Goal: Transaction & Acquisition: Purchase product/service

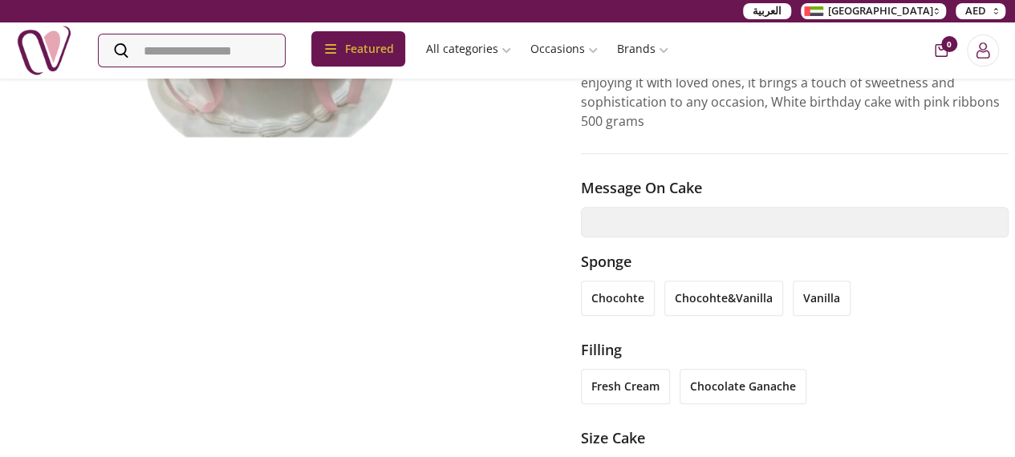
scroll to position [331, 0]
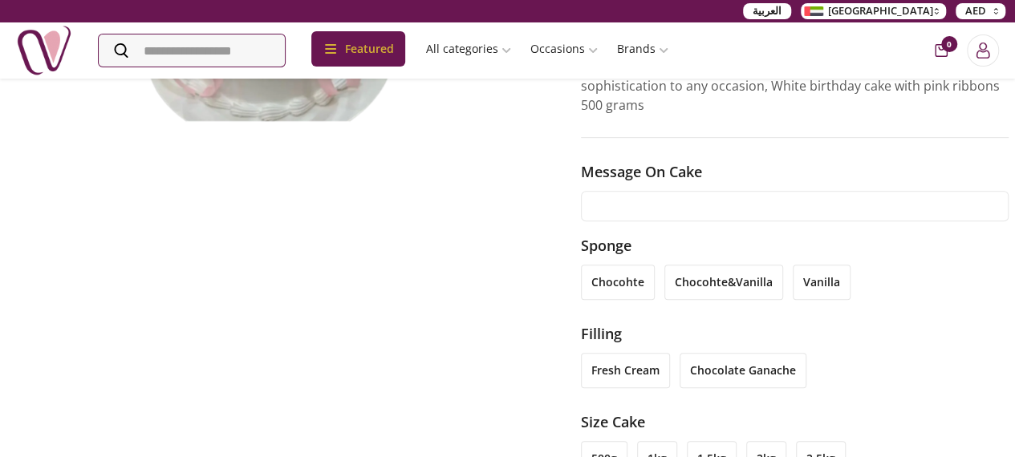
click at [659, 191] on input "text" at bounding box center [795, 206] width 428 height 30
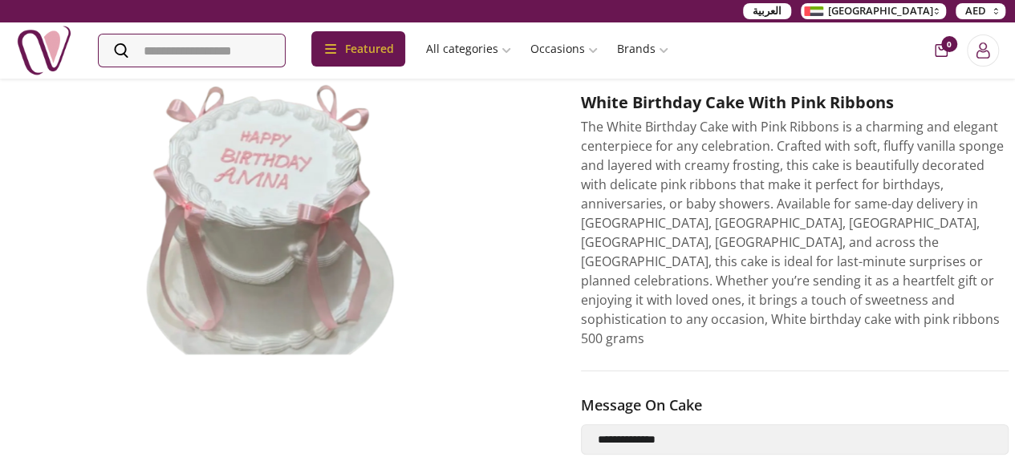
scroll to position [92, 0]
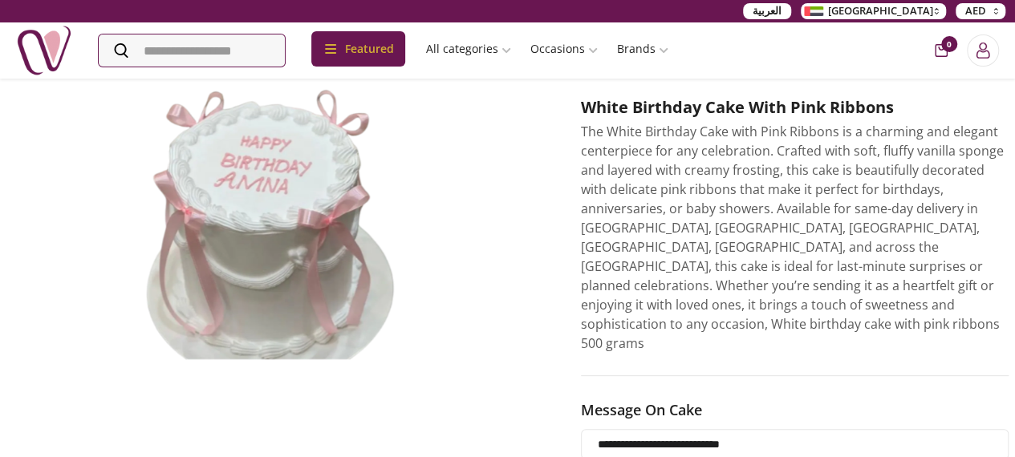
click at [774, 429] on input "**********" at bounding box center [795, 444] width 428 height 30
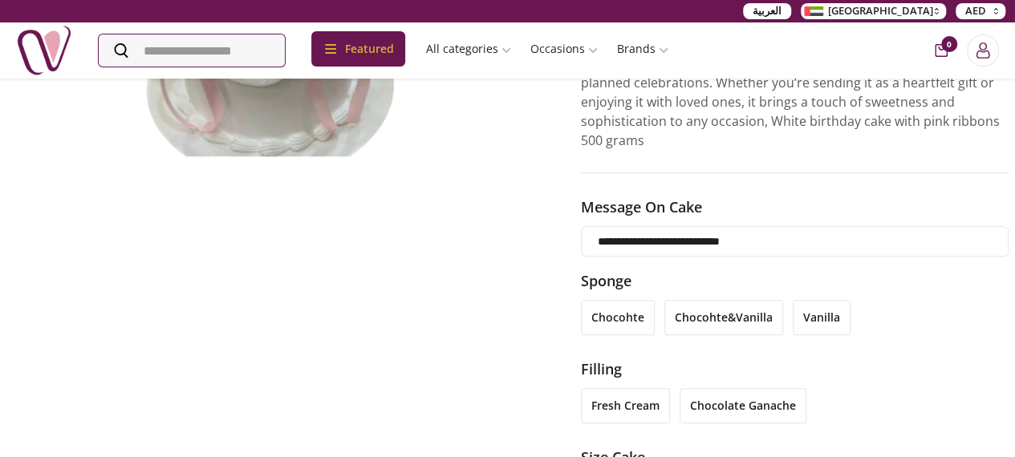
type input "**********"
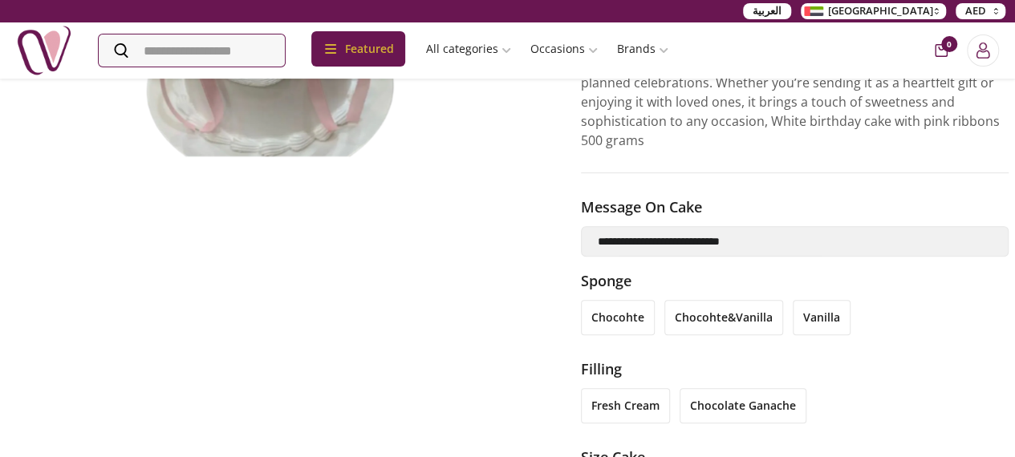
click at [640, 300] on li "chocohte" at bounding box center [618, 317] width 74 height 35
click at [726, 300] on li "chocohte&vanilla" at bounding box center [723, 317] width 119 height 35
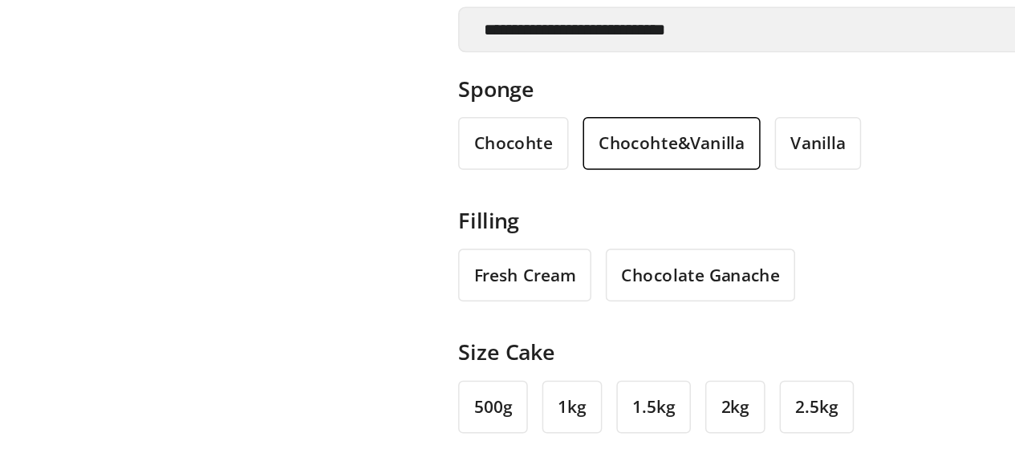
scroll to position [363, 0]
click at [641, 321] on li "fresh cream" at bounding box center [625, 338] width 89 height 35
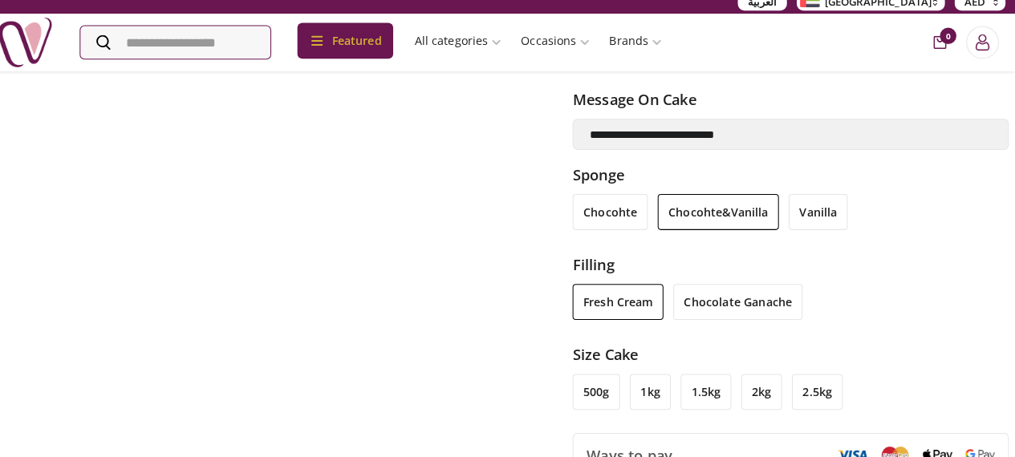
scroll to position [396, 0]
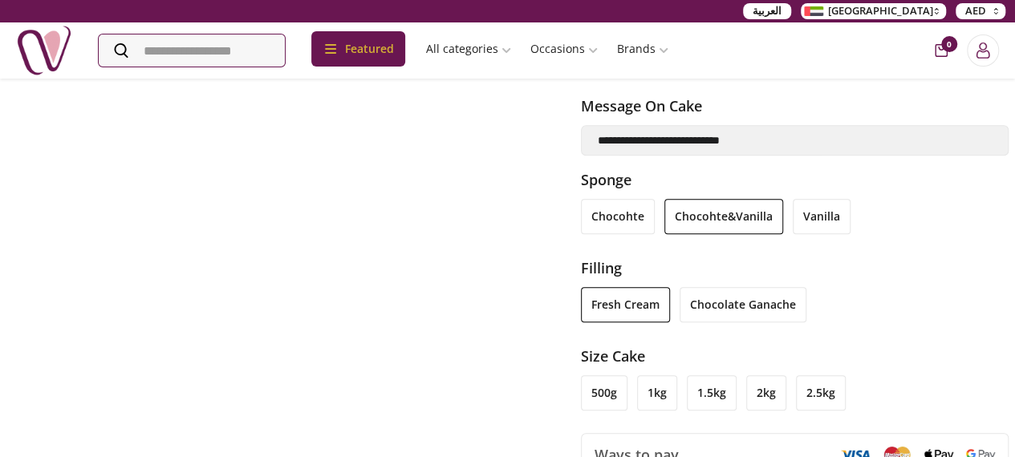
click at [598, 376] on li "500g" at bounding box center [604, 393] width 47 height 35
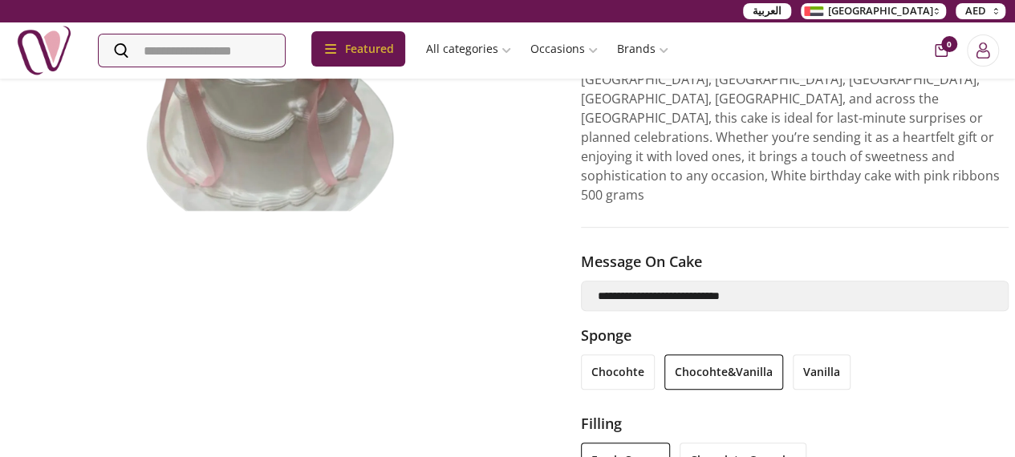
scroll to position [238, 0]
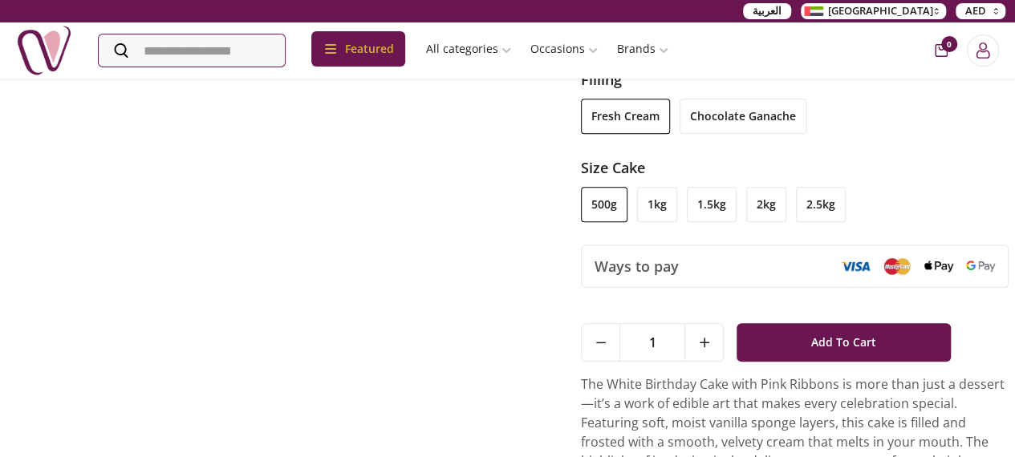
scroll to position [587, 0]
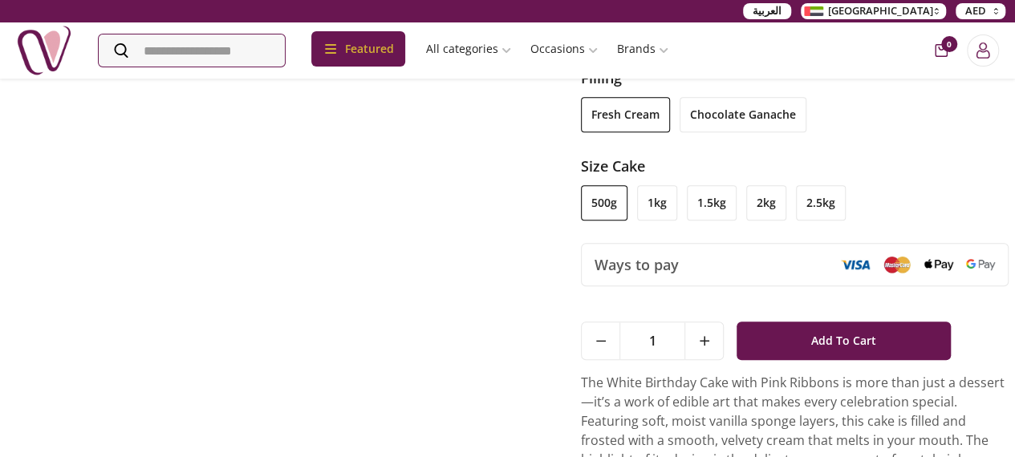
click at [809, 185] on li "2.5kg" at bounding box center [821, 202] width 50 height 35
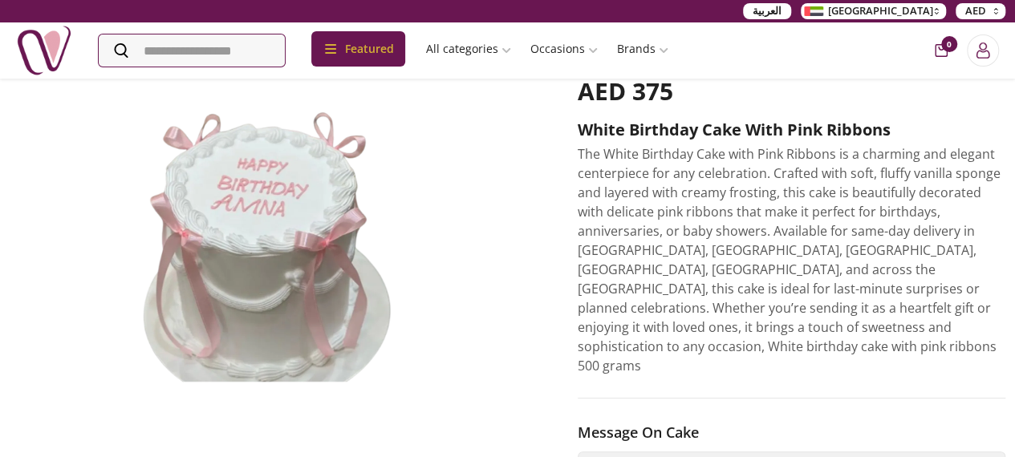
scroll to position [0, 3]
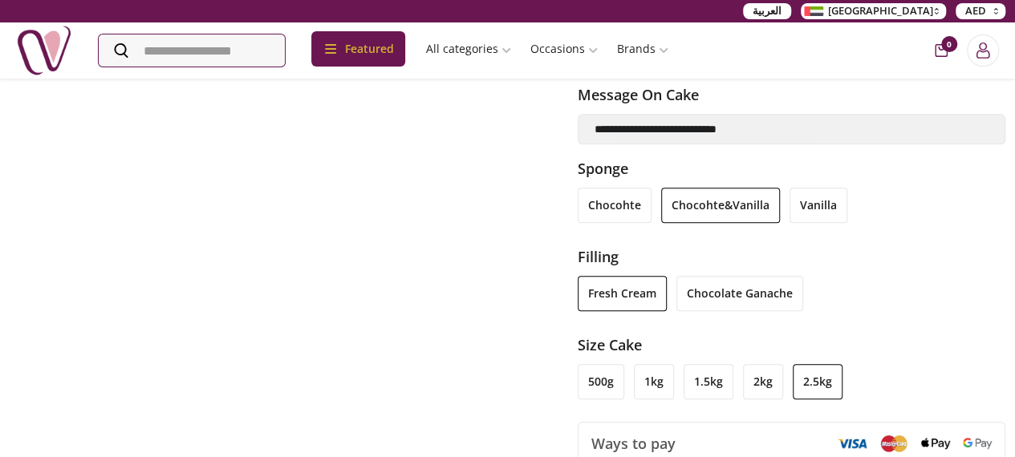
click at [698, 364] on li "1.5kg" at bounding box center [709, 381] width 50 height 35
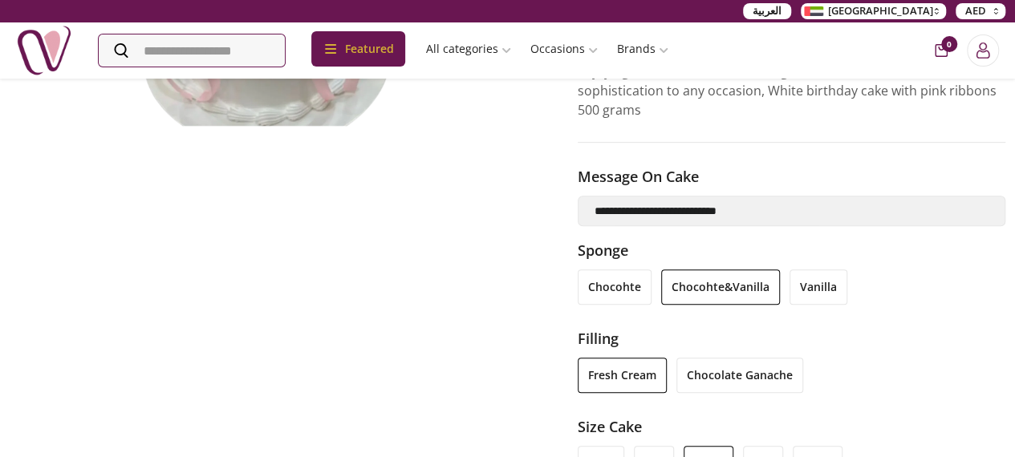
click at [657, 446] on li "1kg" at bounding box center [654, 463] width 40 height 35
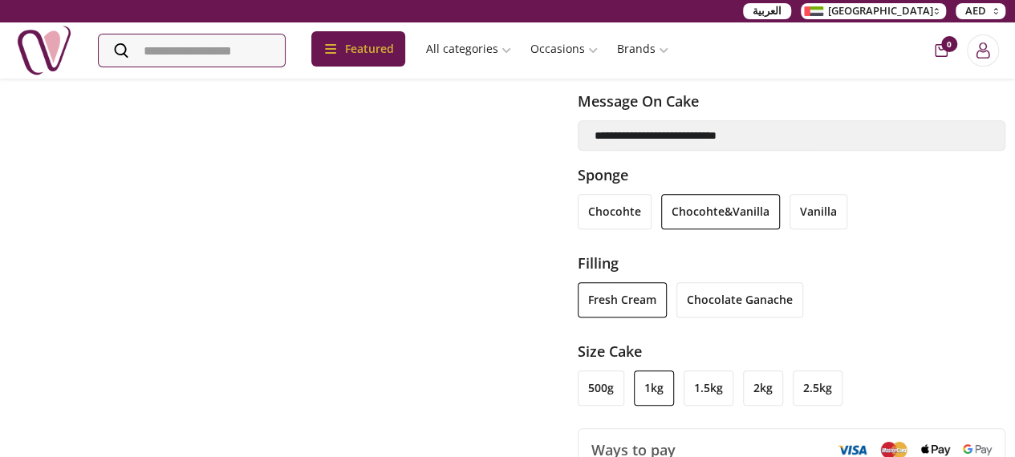
click at [615, 371] on li "500g" at bounding box center [601, 388] width 47 height 35
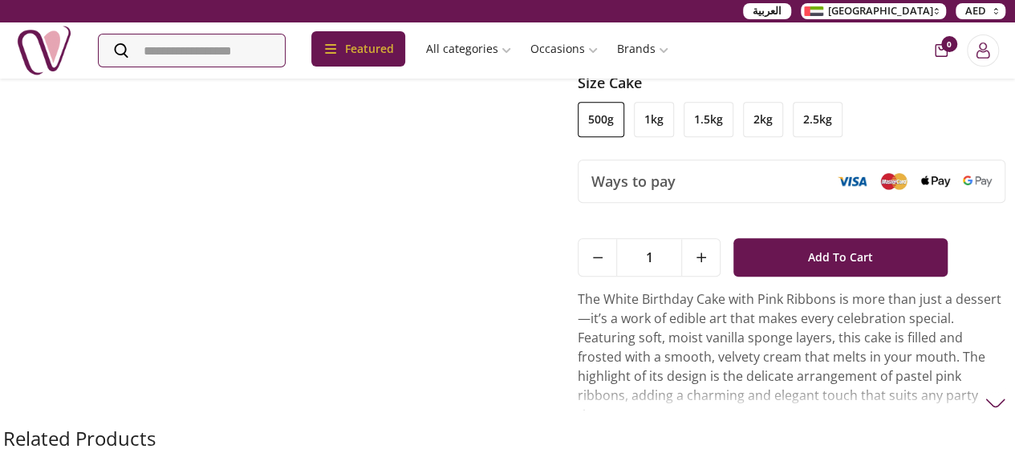
scroll to position [519, 3]
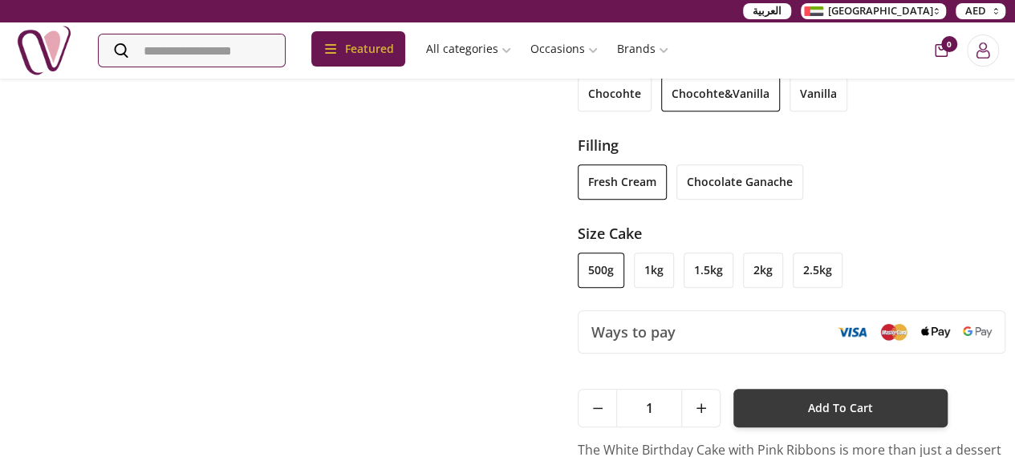
click at [802, 389] on button "Add To Cart" at bounding box center [839, 408] width 213 height 39
